Goal: Obtain resource: Obtain resource

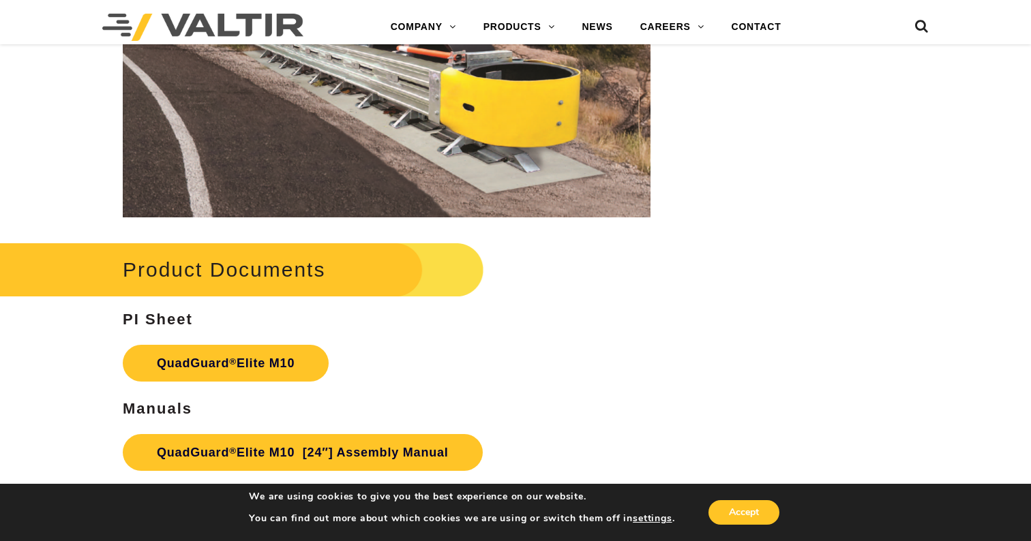
scroll to position [6408, 0]
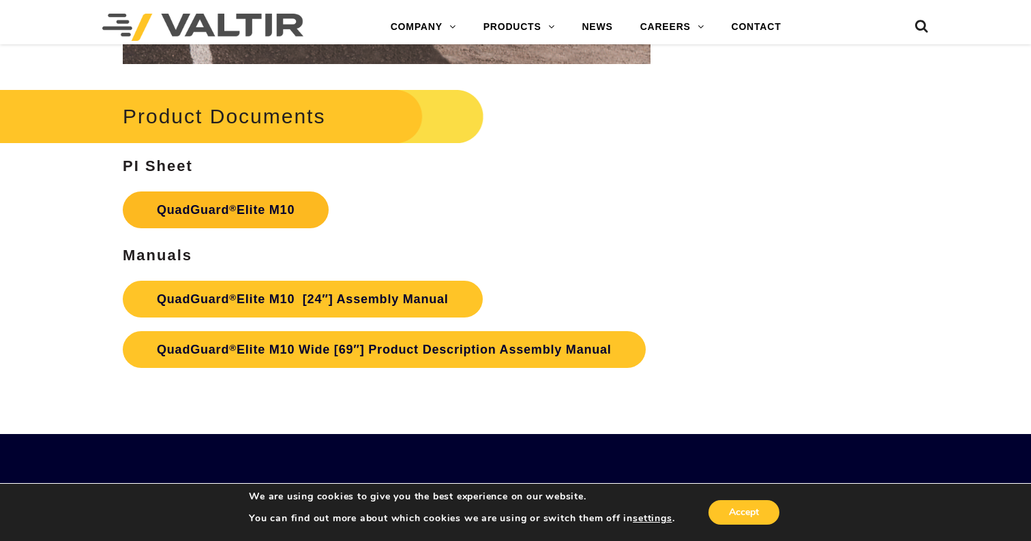
click at [269, 207] on link "QuadGuard ® Elite M10" at bounding box center [226, 210] width 206 height 37
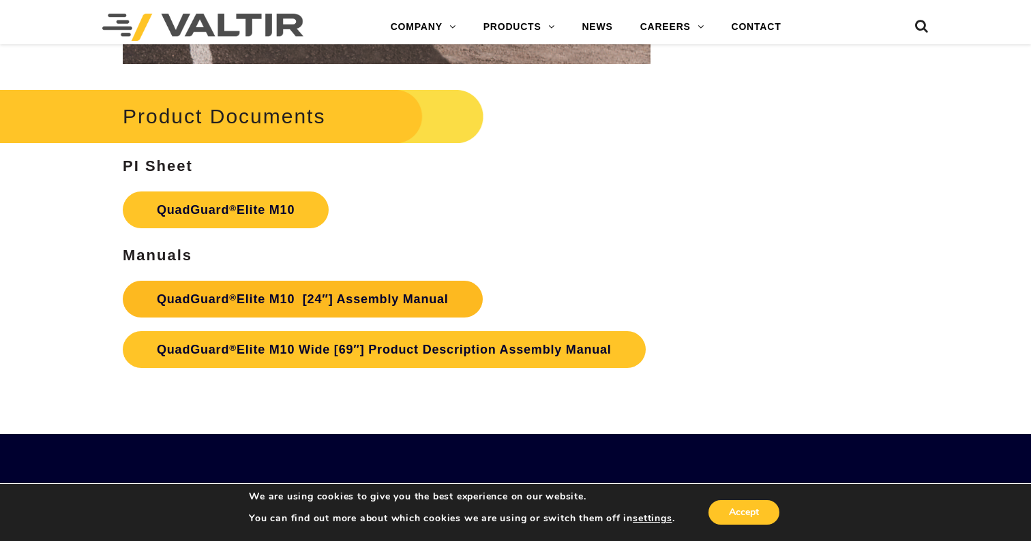
click at [358, 295] on link "QuadGuard ® Elite M10 [24″] Assembly Manual" at bounding box center [303, 299] width 360 height 37
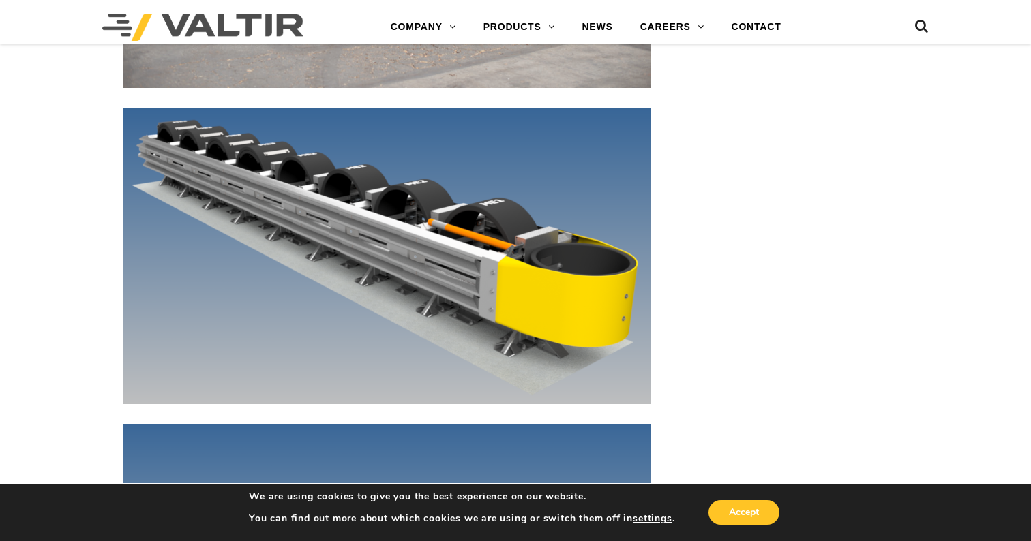
scroll to position [5386, 0]
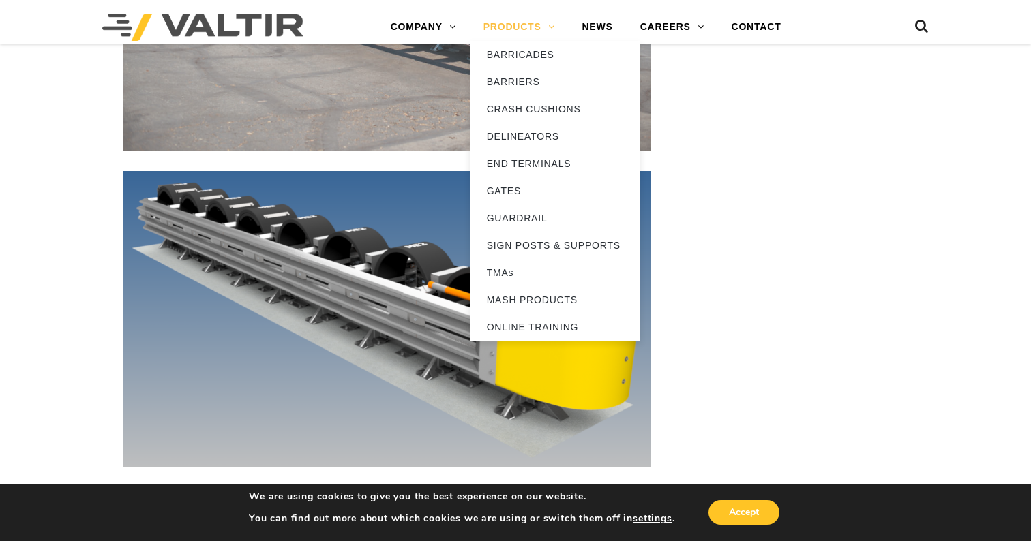
click at [548, 31] on link "PRODUCTS" at bounding box center [519, 27] width 99 height 27
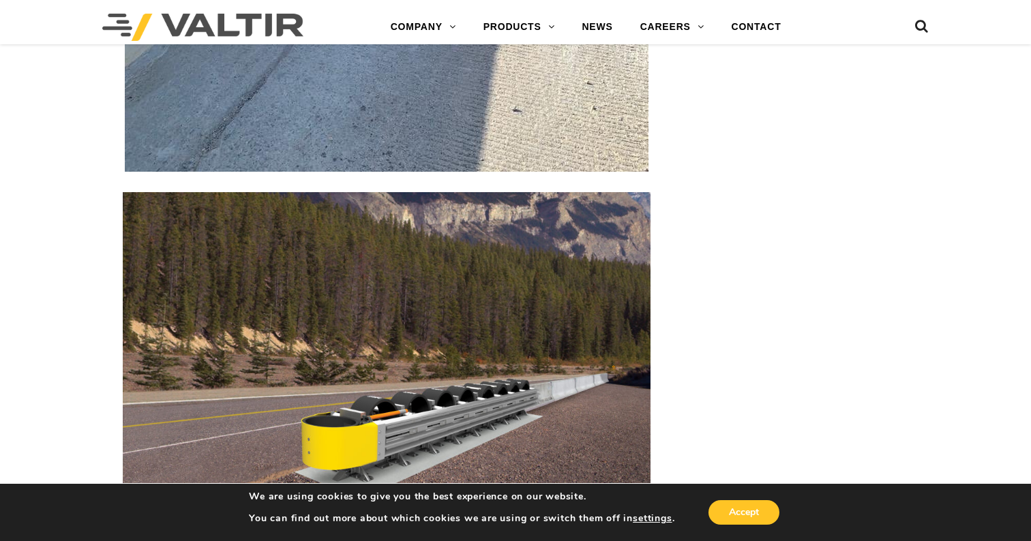
scroll to position [4499, 0]
